Goal: Task Accomplishment & Management: Use online tool/utility

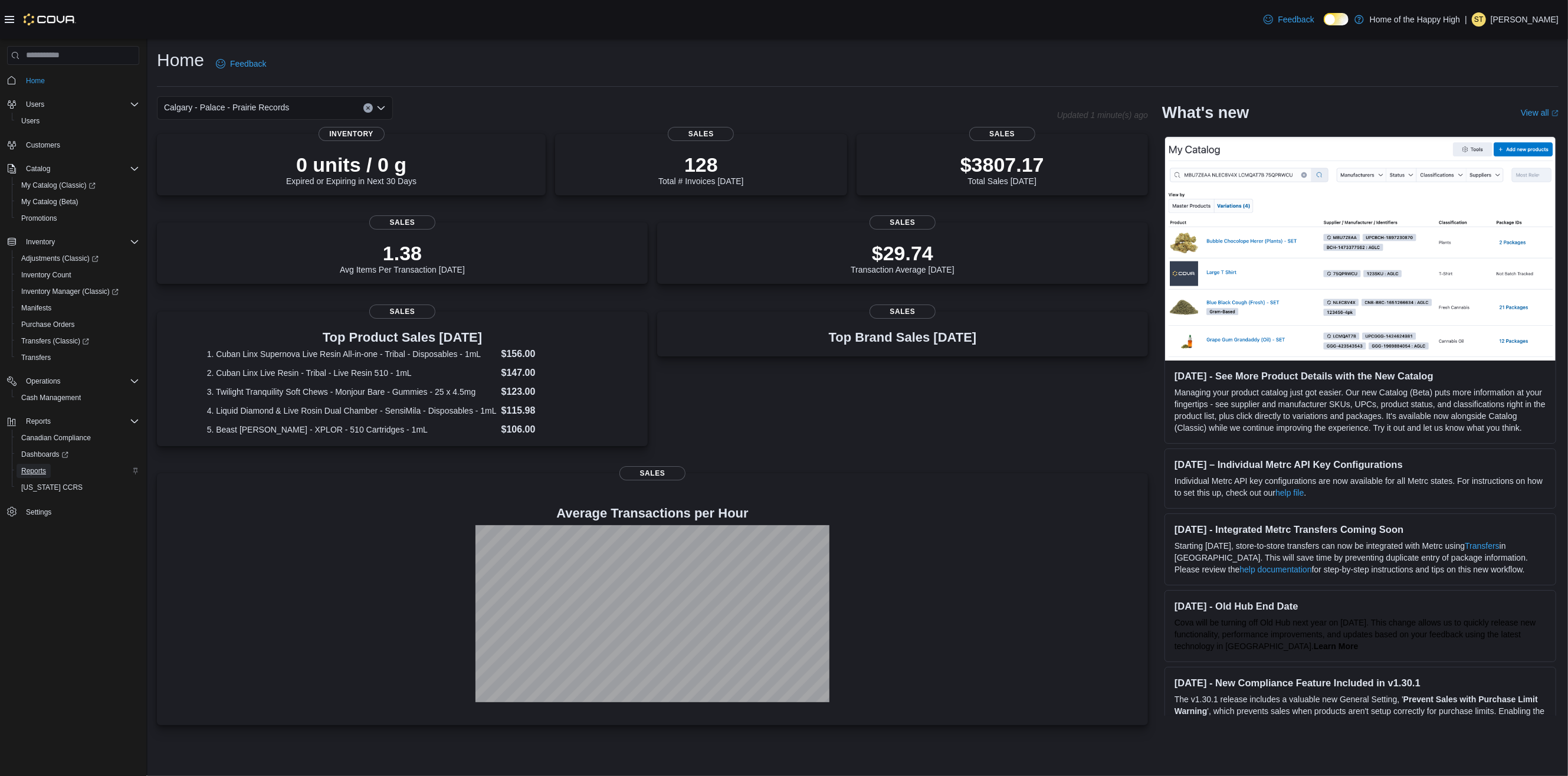
click at [34, 464] on span "Reports" at bounding box center [34, 471] width 25 height 14
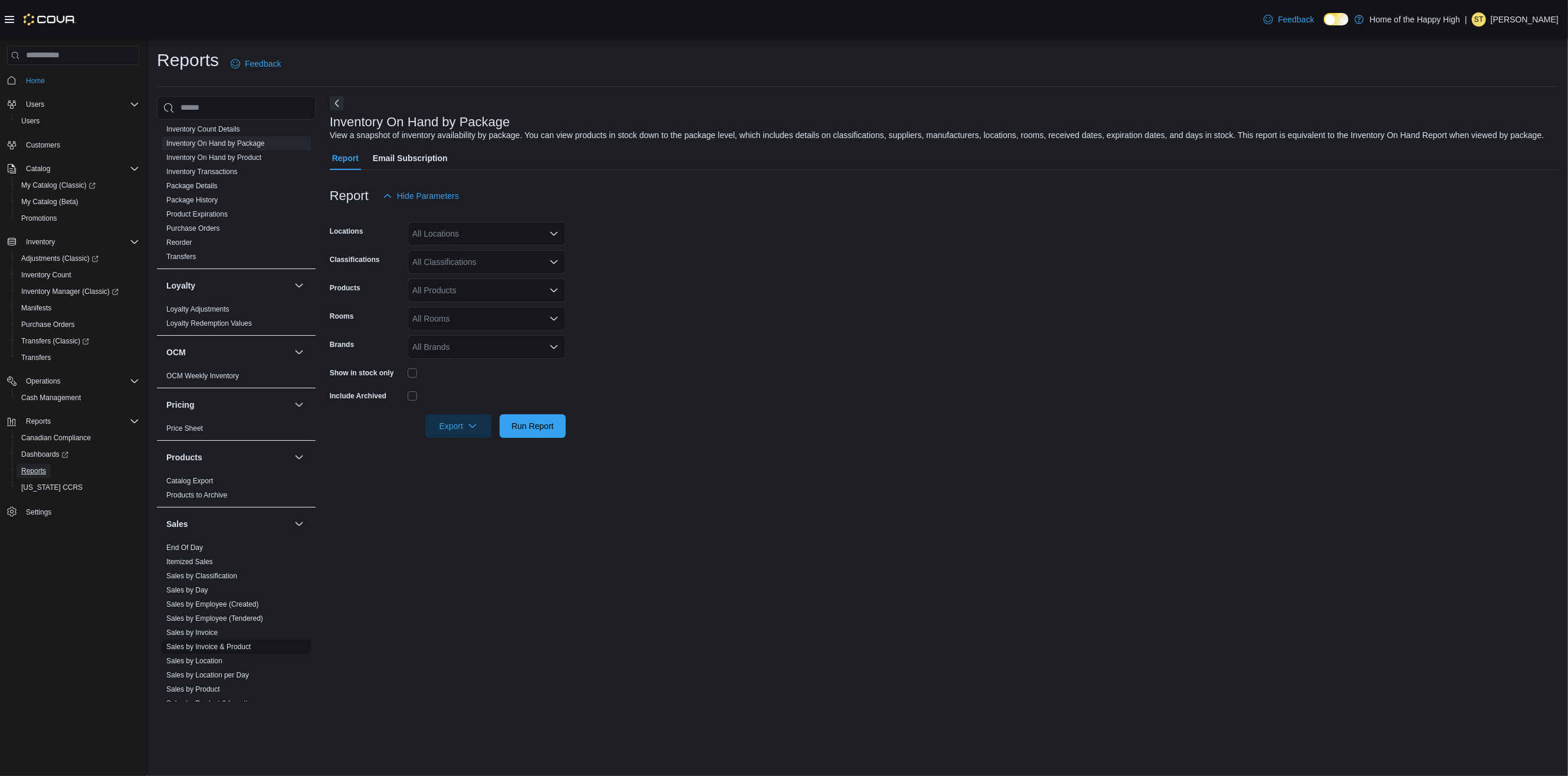
scroll to position [555, 0]
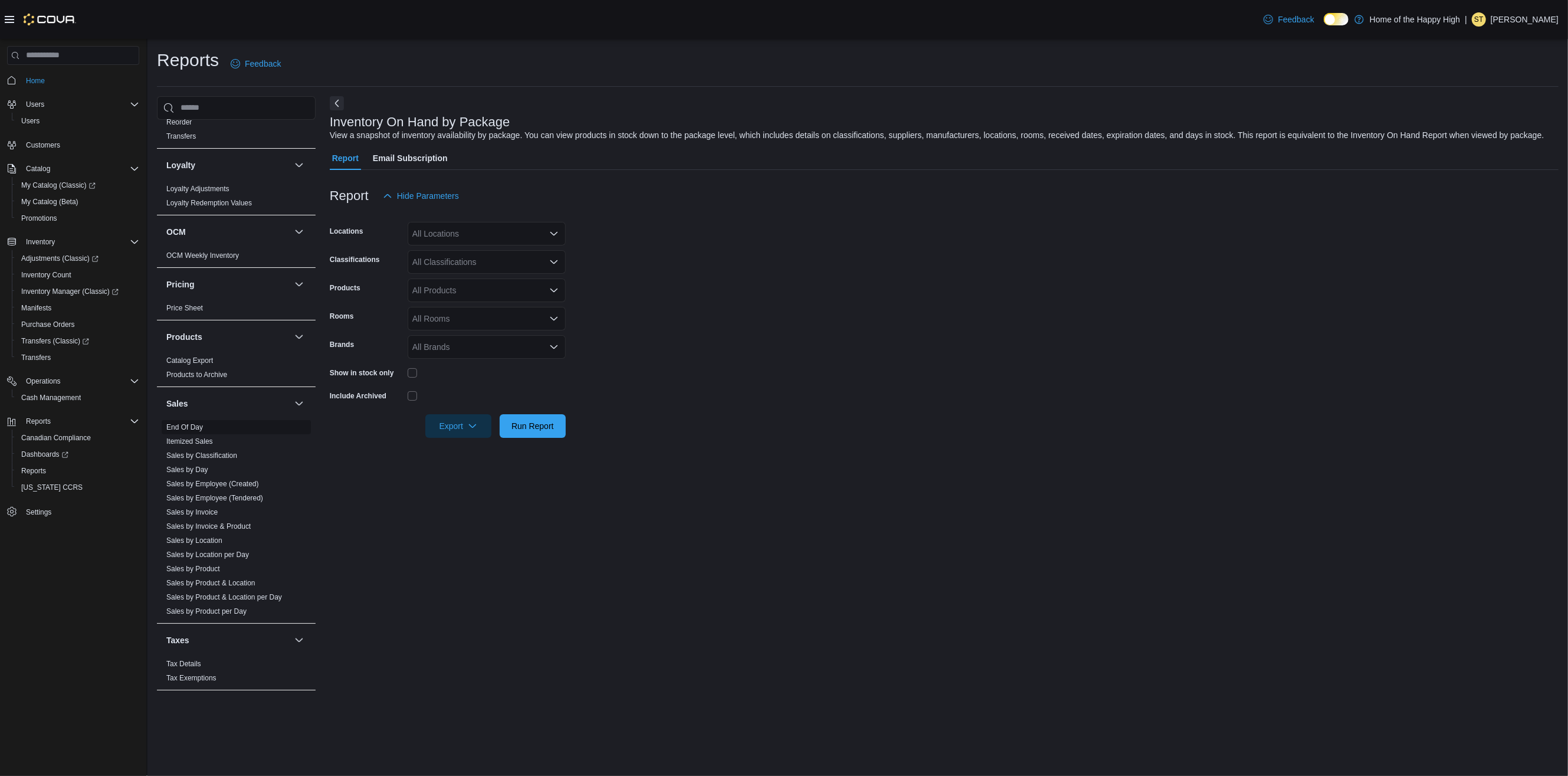
click at [197, 424] on link "End Of Day" at bounding box center [184, 427] width 37 height 8
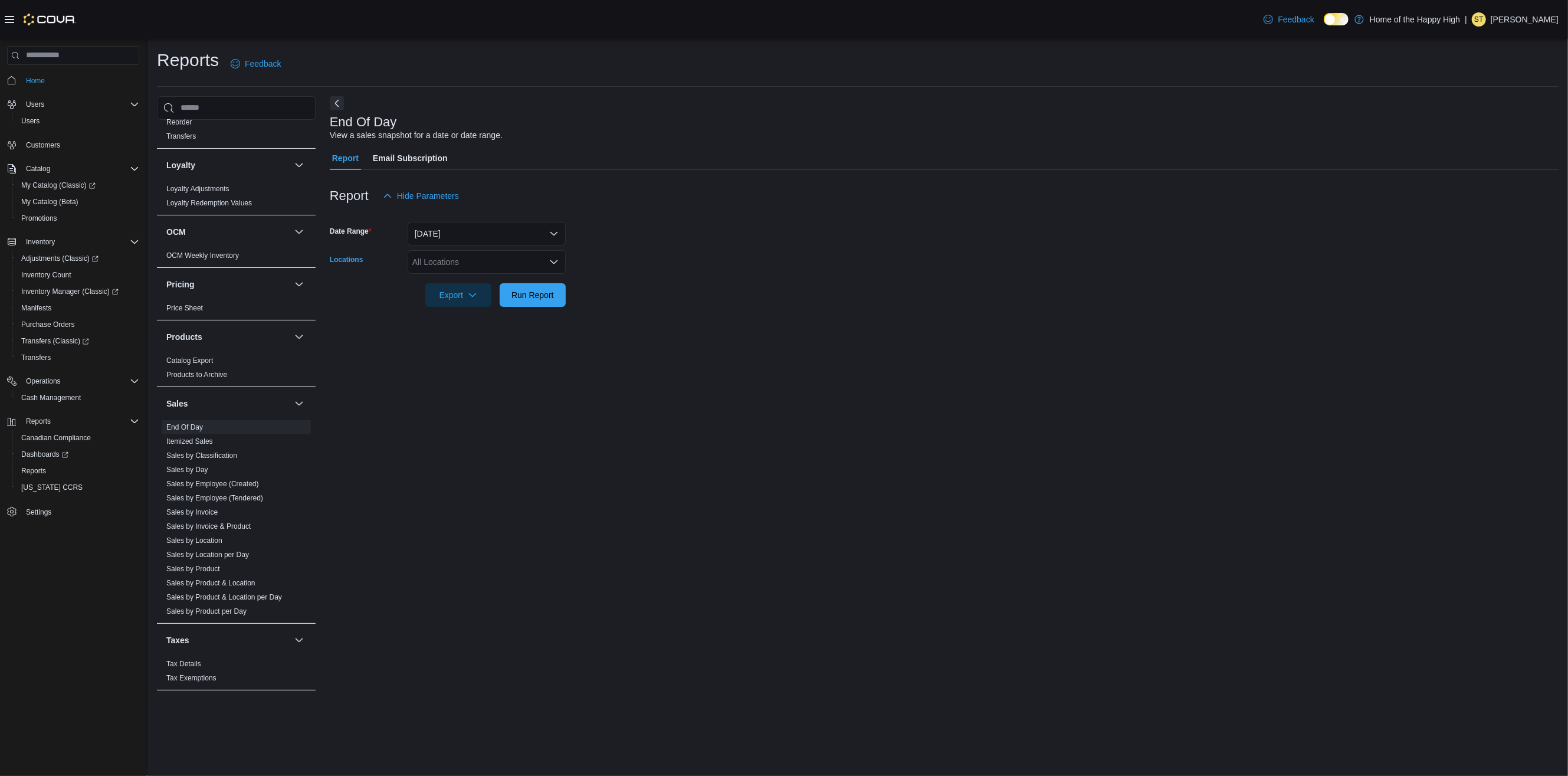
click at [450, 265] on div "All Locations" at bounding box center [486, 262] width 158 height 23
type input "****"
click at [474, 280] on span "Calgary - Palace - Prairie Records" at bounding box center [513, 282] width 125 height 12
click at [679, 231] on form "Date Range [DATE] Locations [GEOGRAPHIC_DATA] - Palace - Prairie Records Export…" at bounding box center [945, 257] width 1229 height 99
click at [539, 284] on span "Run Report" at bounding box center [533, 294] width 52 height 23
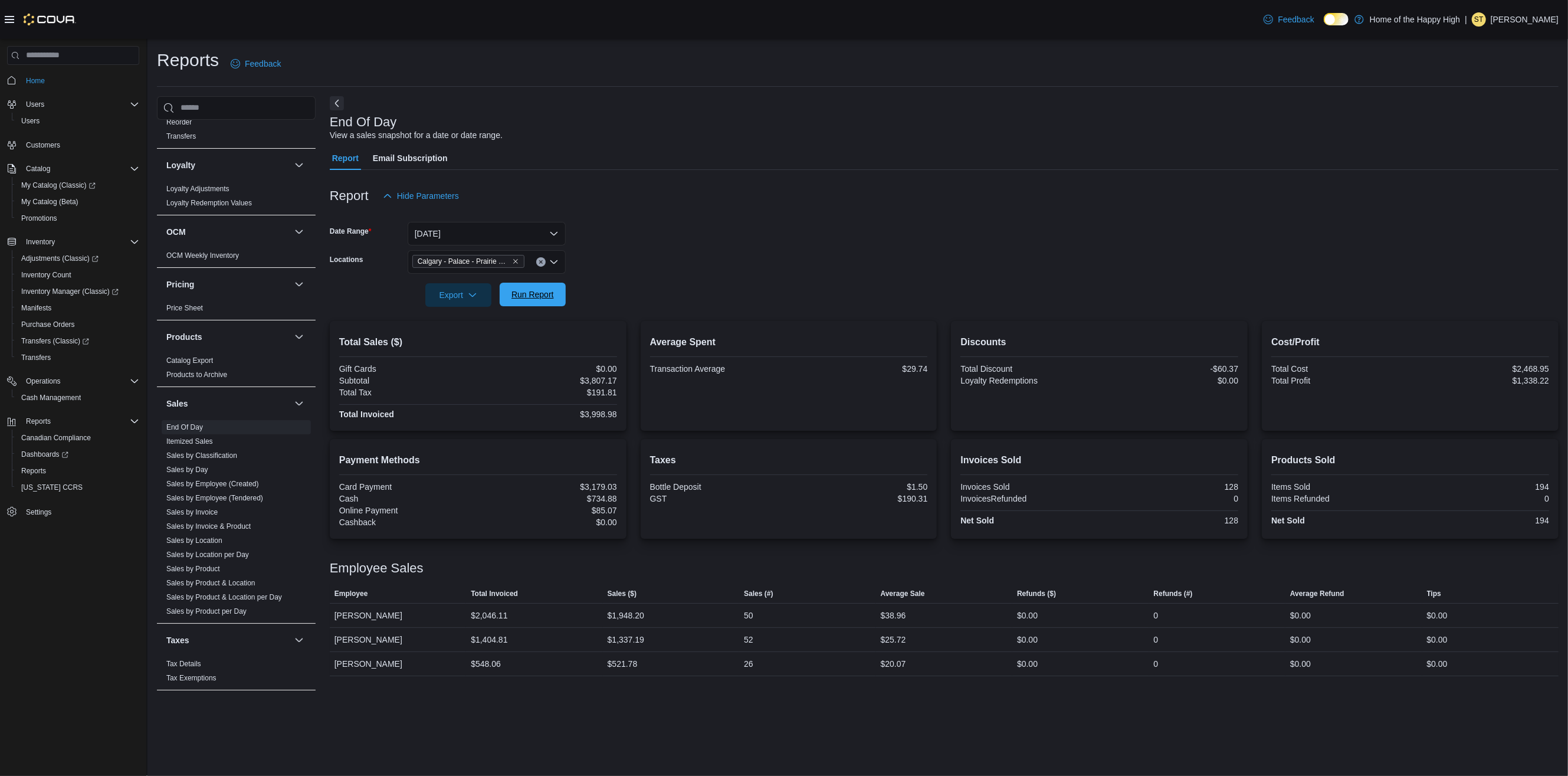
click at [544, 298] on span "Run Report" at bounding box center [533, 294] width 43 height 12
